Goal: Information Seeking & Learning: Learn about a topic

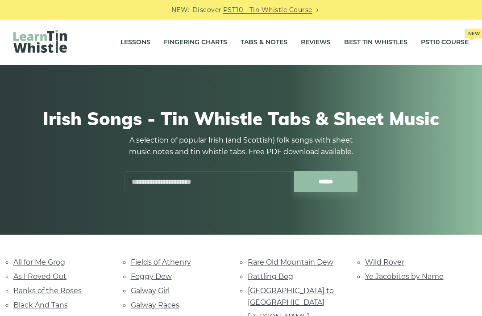
click at [167, 274] on link "Foggy Dew" at bounding box center [151, 276] width 41 height 8
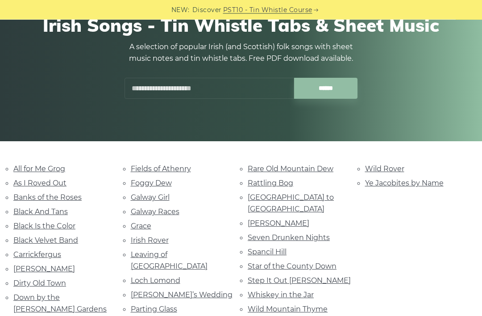
scroll to position [93, 0]
click at [250, 290] on link "Whiskey in the Jar" at bounding box center [281, 294] width 66 height 8
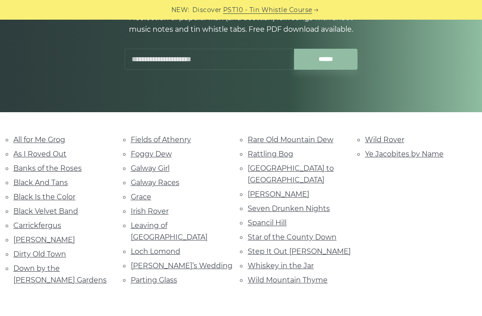
click at [137, 195] on link "Grace" at bounding box center [141, 196] width 21 height 8
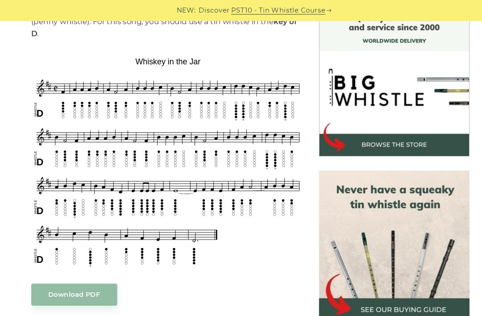
scroll to position [254, 0]
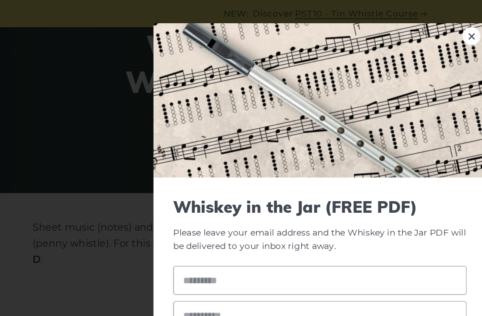
scroll to position [46, 0]
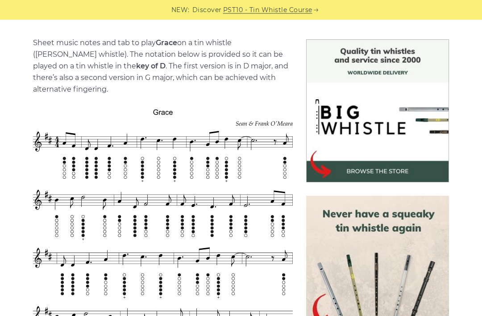
scroll to position [215, 0]
